Goal: Task Accomplishment & Management: Manage account settings

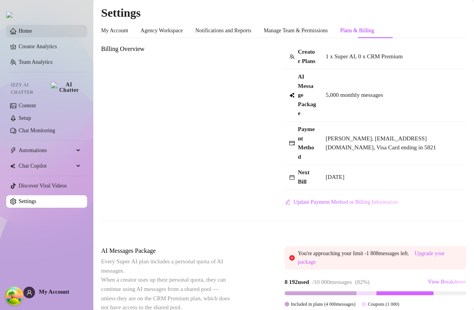
click at [32, 31] on link "Home" at bounding box center [25, 31] width 13 height 6
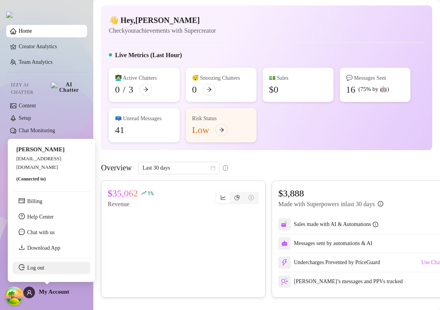
click at [38, 269] on link "Log out" at bounding box center [35, 268] width 17 height 6
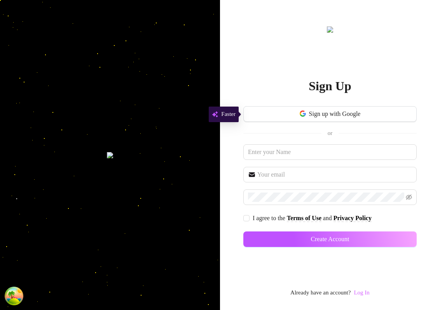
click at [369, 293] on link "Log In" at bounding box center [362, 292] width 16 height 6
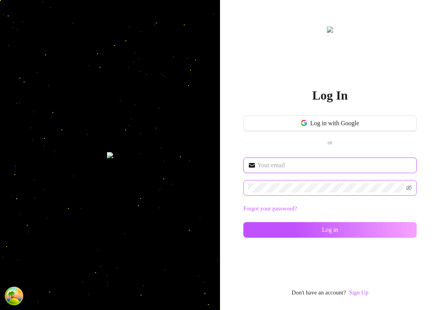
type input "[EMAIL_ADDRESS][DOMAIN_NAME]"
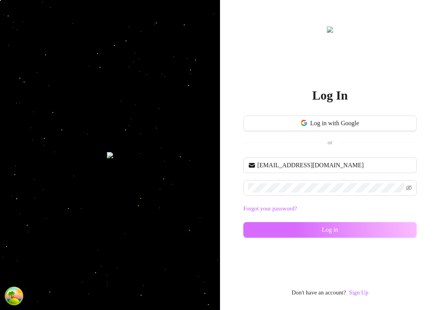
click at [271, 229] on button "Log in" at bounding box center [329, 230] width 173 height 16
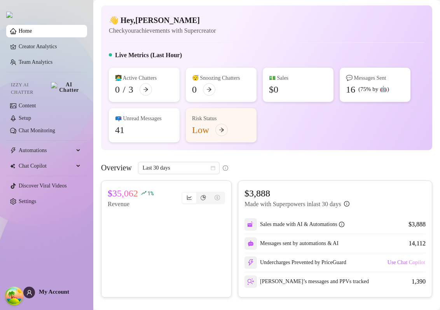
click at [198, 56] on div "Live Metrics (Last Hour)" at bounding box center [267, 57] width 316 height 12
click at [24, 200] on link "Settings" at bounding box center [27, 201] width 17 height 6
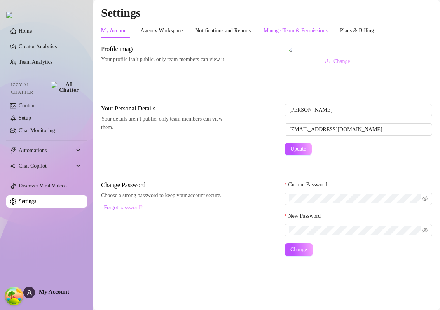
click at [328, 30] on div "Manage Team & Permissions" at bounding box center [296, 30] width 64 height 9
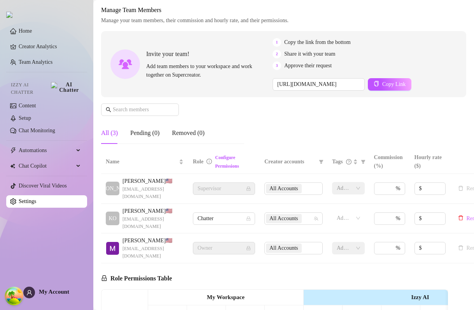
scroll to position [43, 0]
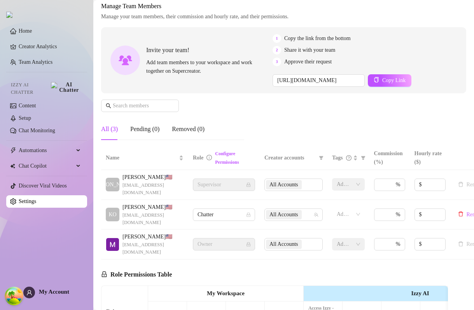
click at [130, 176] on span "[PERSON_NAME] 🇺🇸" at bounding box center [152, 177] width 61 height 9
click at [144, 183] on span "[EMAIL_ADDRESS][DOMAIN_NAME]" at bounding box center [152, 189] width 61 height 15
click at [40, 60] on link "Team Analytics" at bounding box center [36, 62] width 34 height 6
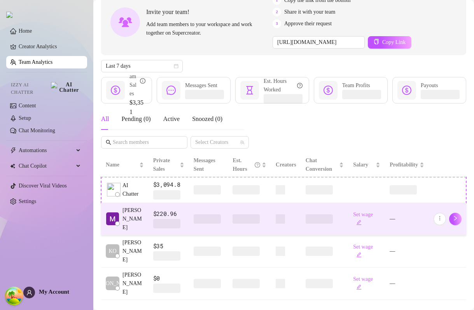
scroll to position [48, 0]
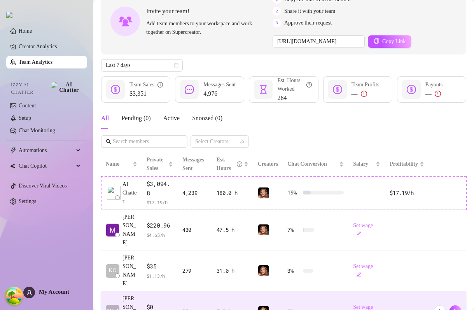
click at [147, 302] on div "$0 $ 0.00 /h" at bounding box center [160, 311] width 26 height 18
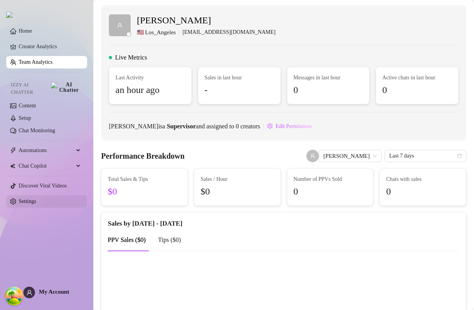
click at [36, 198] on link "Settings" at bounding box center [27, 201] width 17 height 6
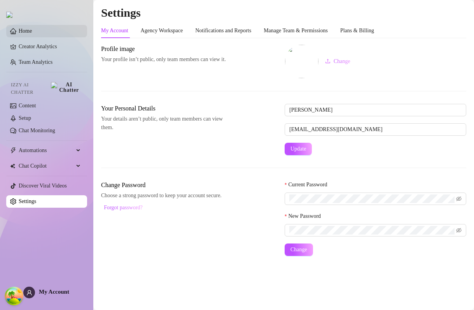
click at [32, 32] on link "Home" at bounding box center [25, 31] width 13 height 6
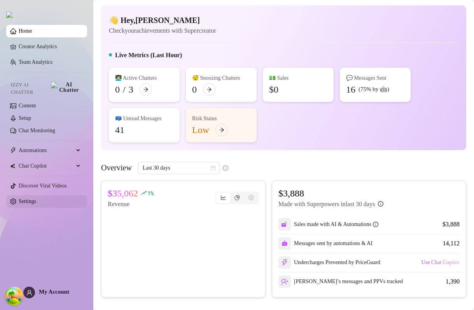
click at [36, 198] on link "Settings" at bounding box center [27, 201] width 17 height 6
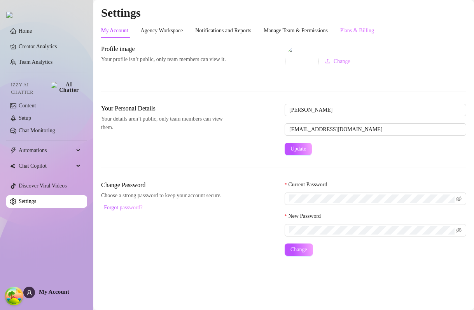
click at [374, 24] on div "Plans & Billing" at bounding box center [357, 30] width 34 height 15
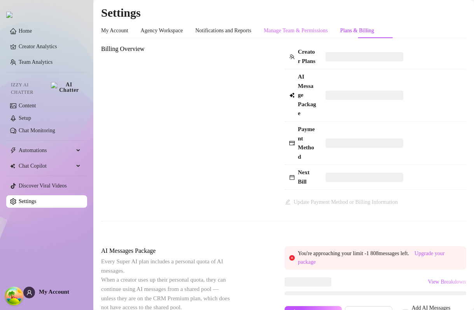
click at [318, 24] on div "Manage Team & Permissions" at bounding box center [296, 30] width 64 height 15
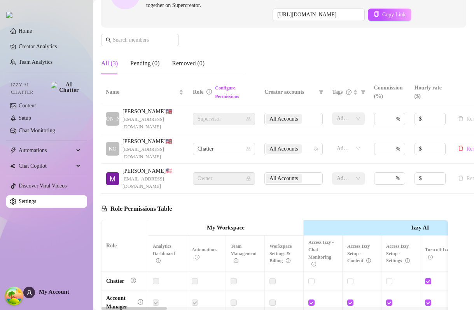
scroll to position [97, 0]
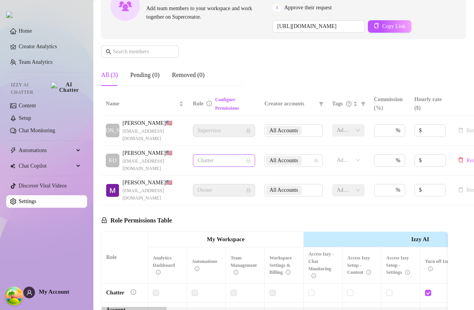
click at [221, 155] on span "Chatter" at bounding box center [223, 161] width 53 height 12
click at [251, 77] on div "Manage Team Members Manage your team members, their commission and hourly rate,…" at bounding box center [283, 20] width 365 height 145
click at [114, 184] on img at bounding box center [112, 190] width 13 height 13
click at [45, 59] on link "Team Analytics" at bounding box center [36, 62] width 34 height 6
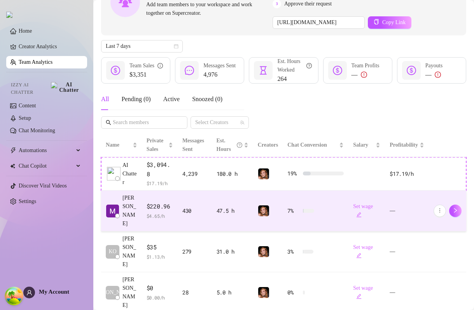
click at [147, 211] on span "$220.96" at bounding box center [160, 206] width 26 height 9
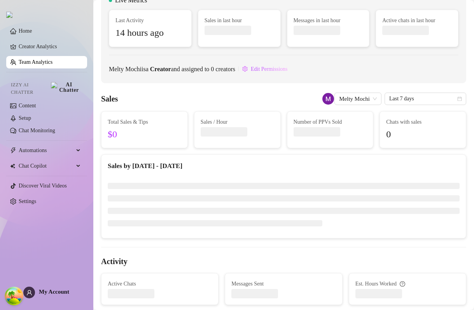
scroll to position [97, 0]
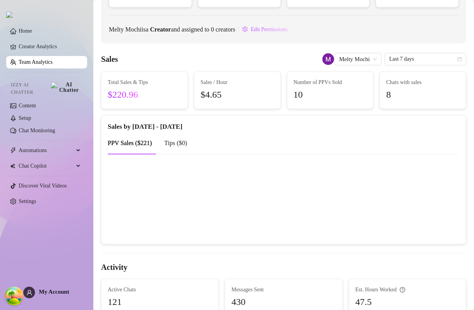
click at [344, 74] on div "Number of PPVs Sold 10" at bounding box center [330, 90] width 86 height 37
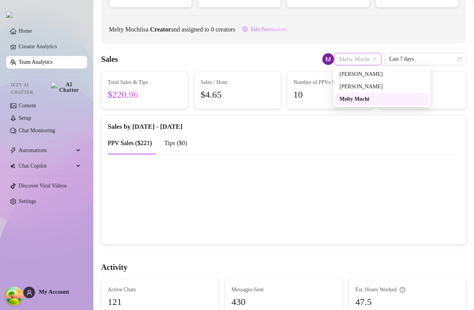
click at [353, 56] on span "Melty Mochi" at bounding box center [358, 59] width 38 height 12
click at [349, 86] on div "[PERSON_NAME]" at bounding box center [381, 86] width 85 height 9
